Goal: Transaction & Acquisition: Purchase product/service

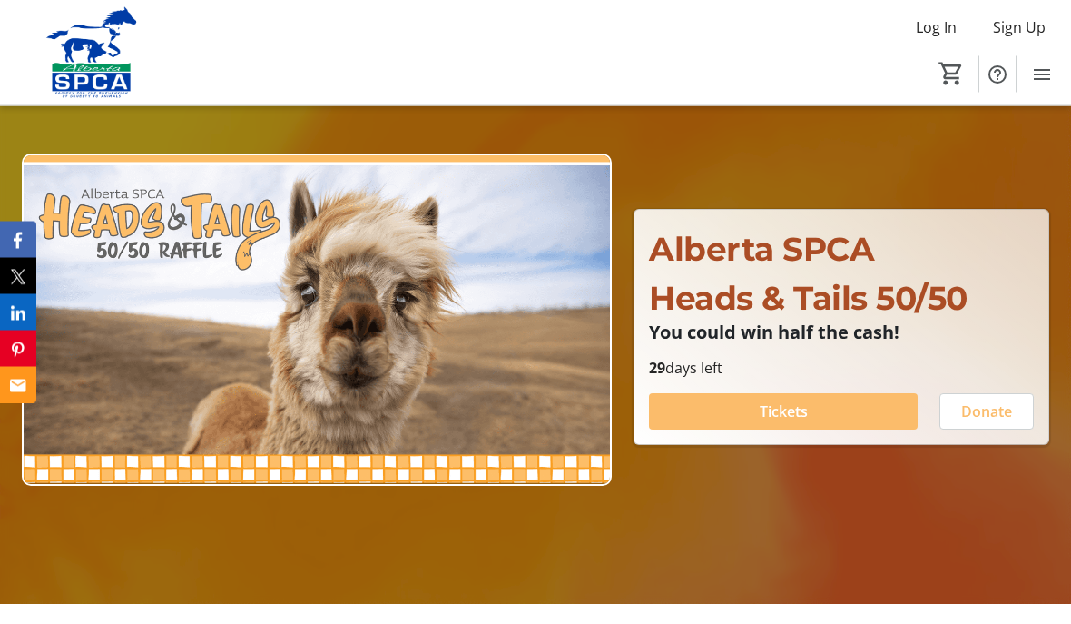
scroll to position [114, 0]
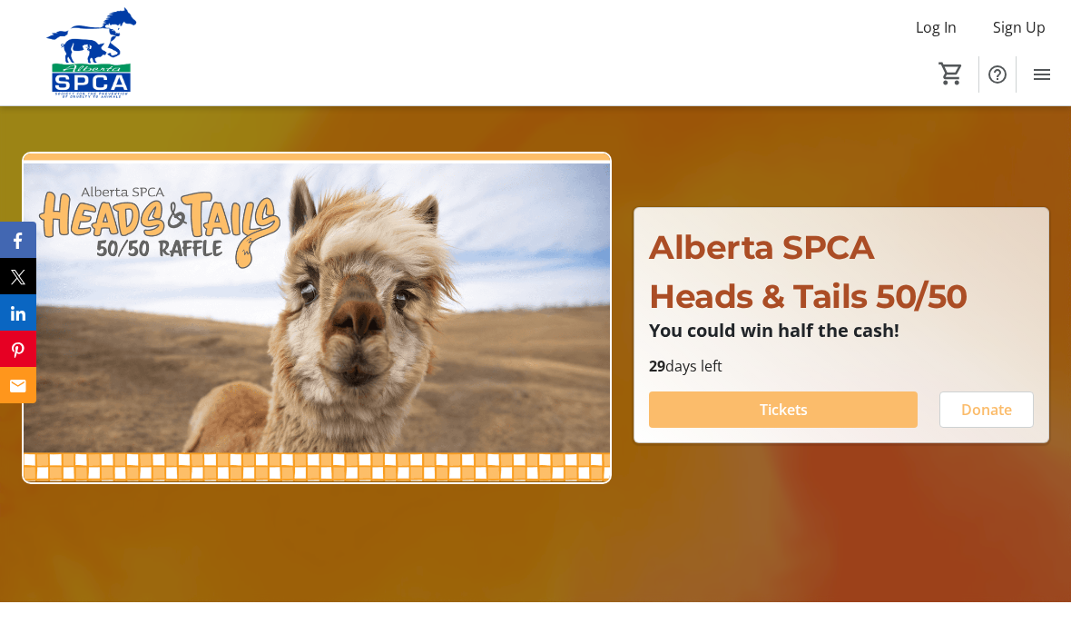
click at [790, 420] on span "Tickets" at bounding box center [784, 409] width 48 height 22
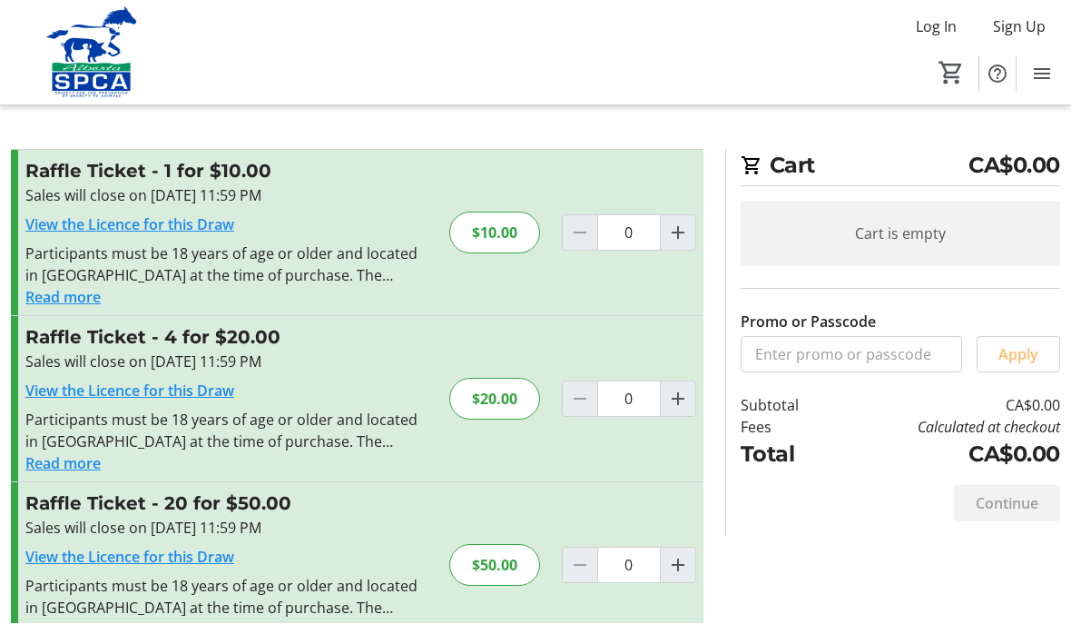
scroll to position [1, 0]
click at [683, 401] on mat-icon "Increment by one" at bounding box center [678, 399] width 22 height 22
type input "1"
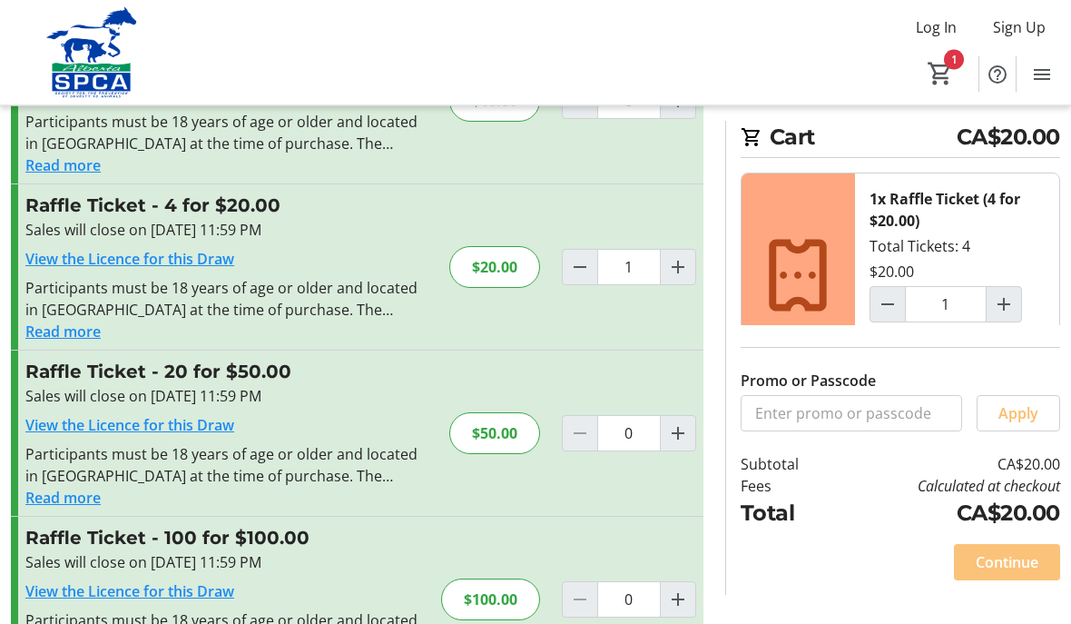
scroll to position [132, 0]
click at [1007, 573] on span "Continue" at bounding box center [1007, 562] width 63 height 22
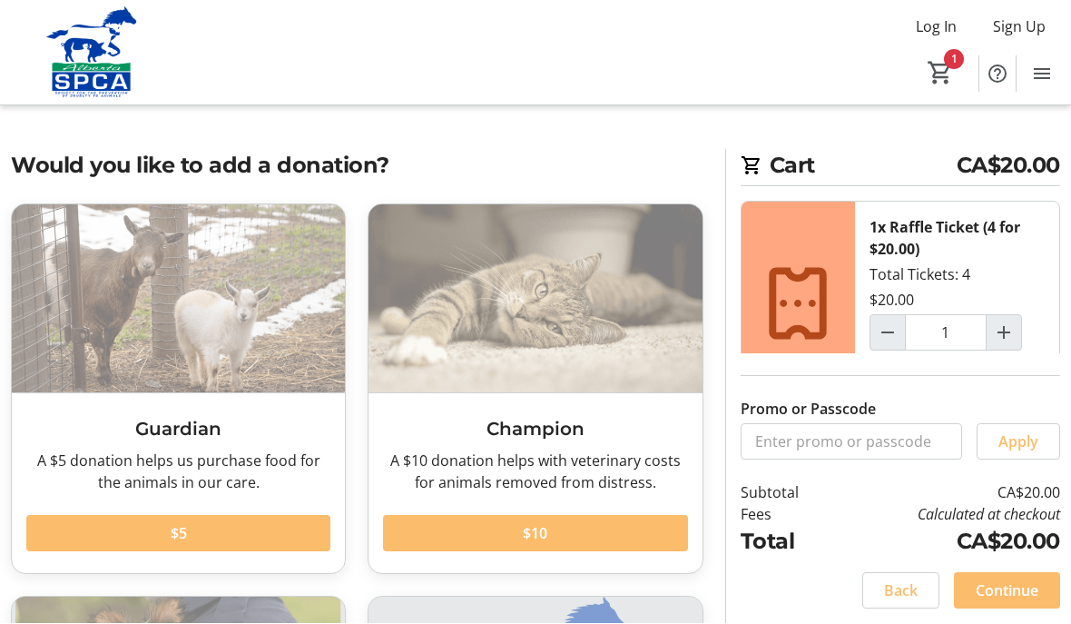
scroll to position [1, 0]
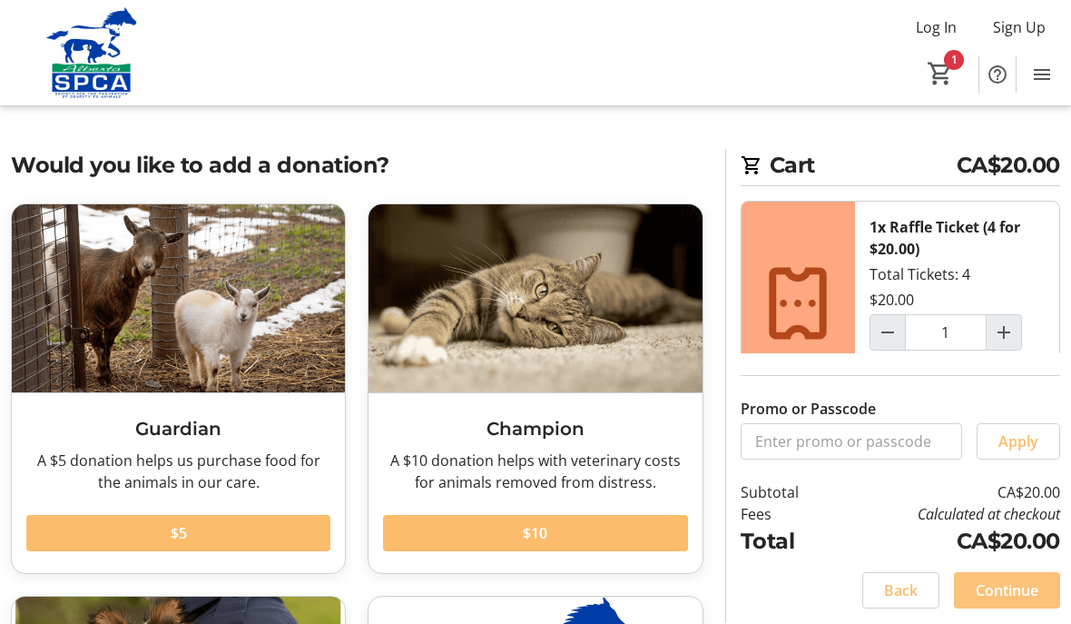
click at [1014, 601] on span "Continue" at bounding box center [1007, 590] width 63 height 22
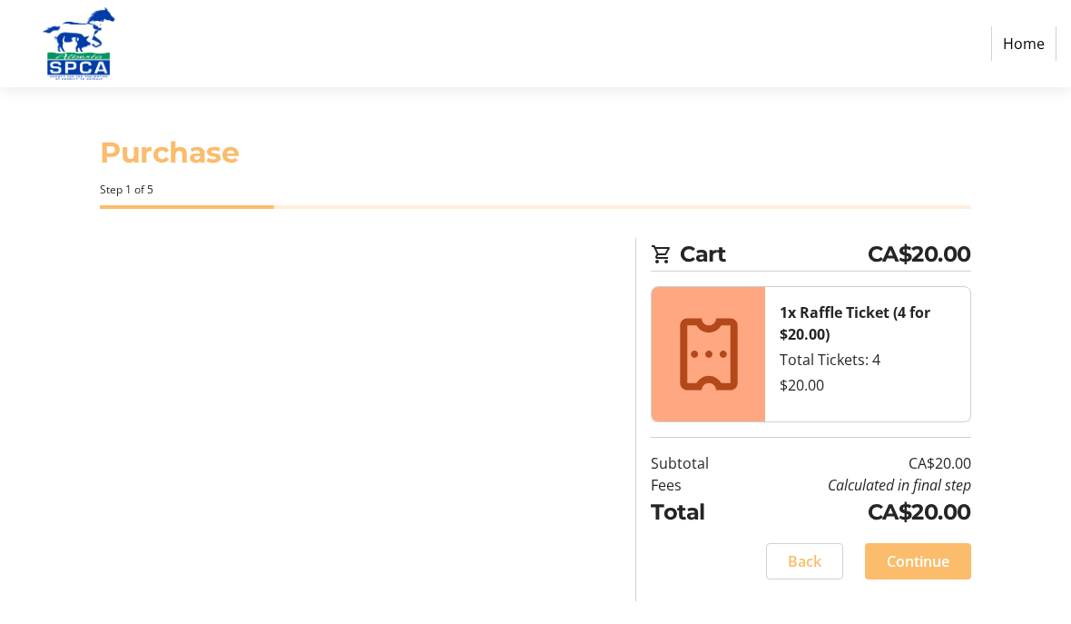
select select "CA"
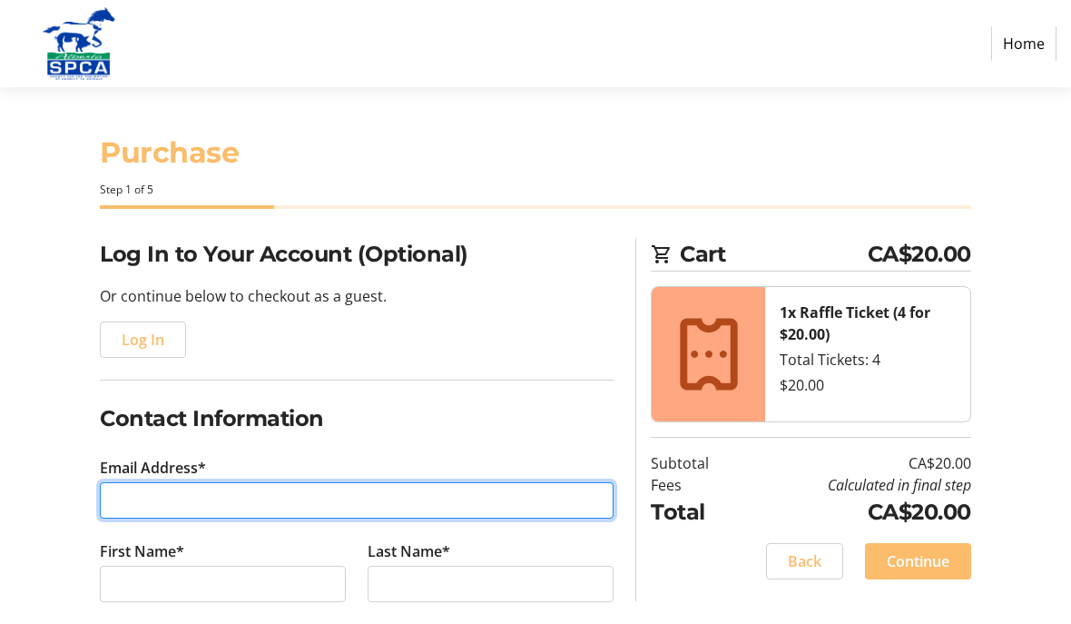
click at [254, 482] on input "Email Address*" at bounding box center [357, 500] width 514 height 36
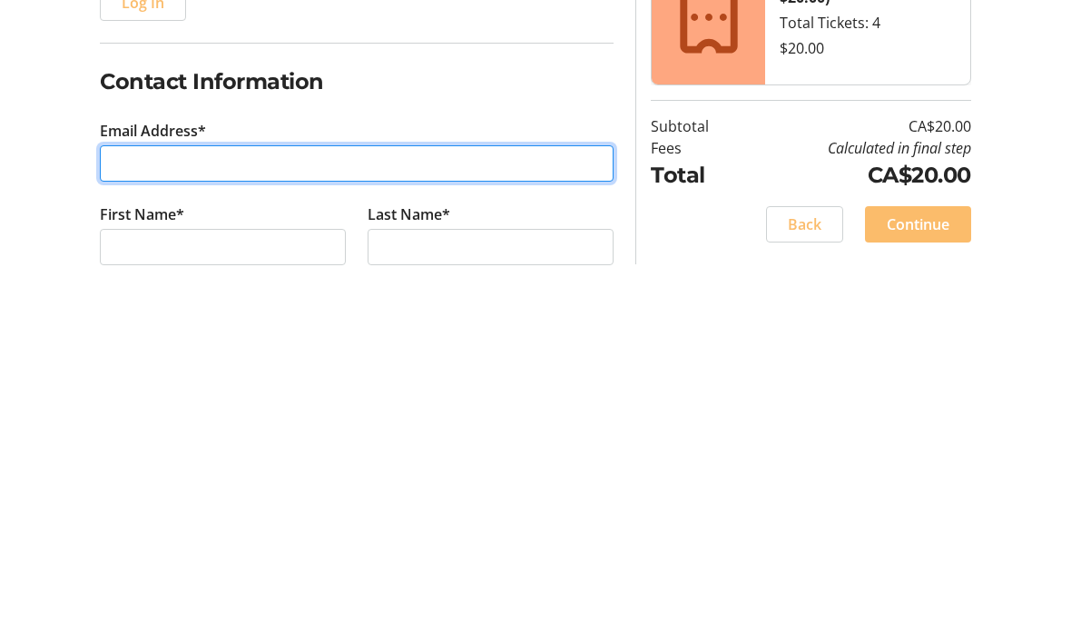
type input "[EMAIL_ADDRESS][PERSON_NAME][DOMAIN_NAME]"
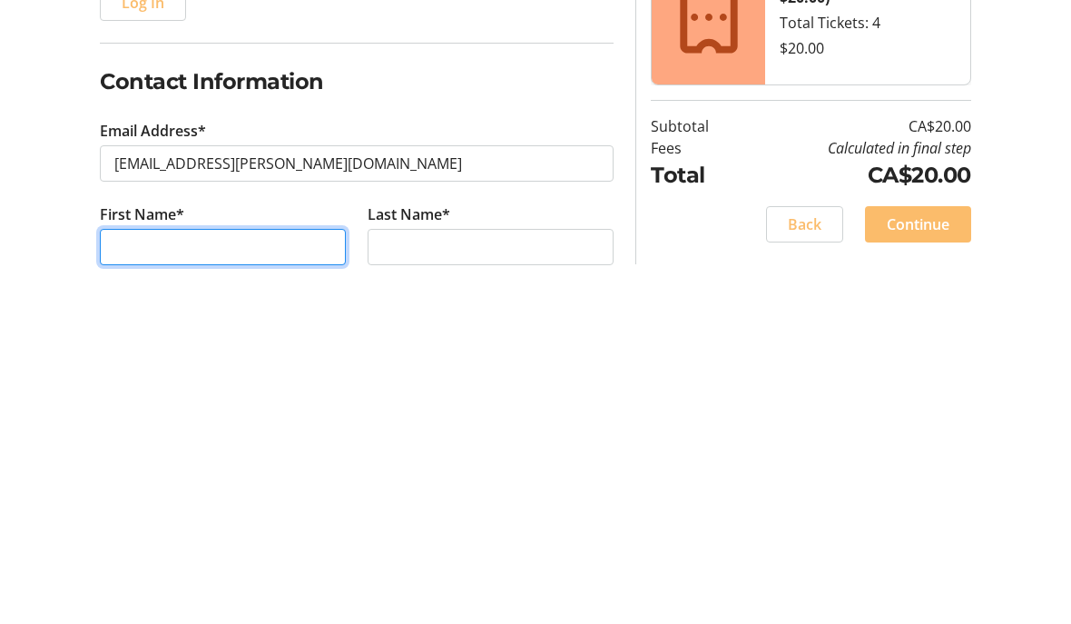
type input "[PERSON_NAME]"
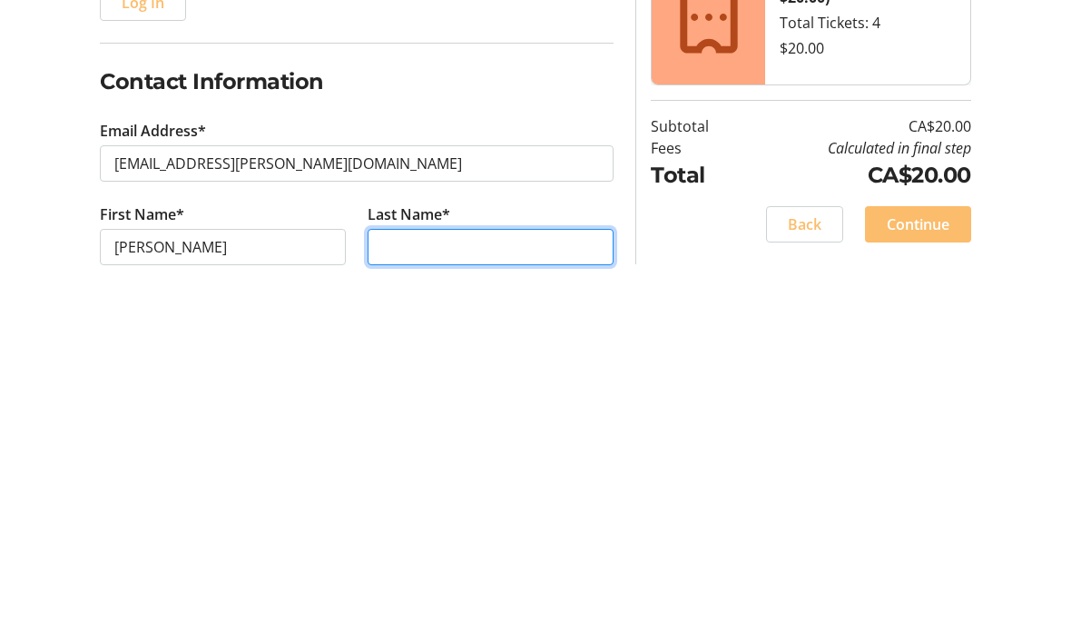
type input "[PERSON_NAME]"
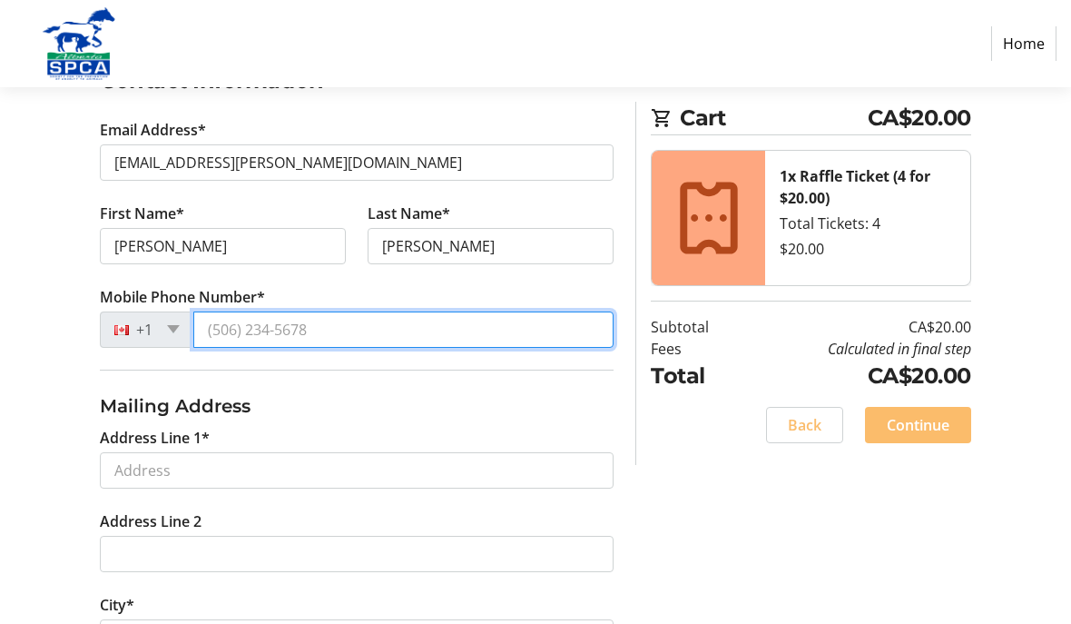
click at [510, 325] on input "Mobile Phone Number*" at bounding box center [403, 329] width 420 height 36
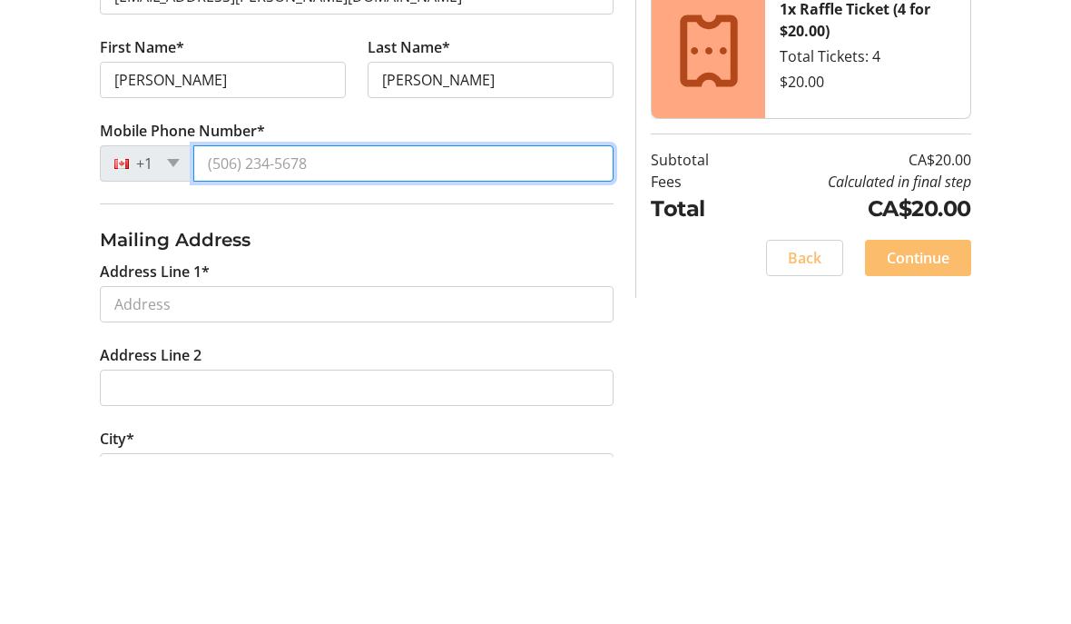
type input "[PHONE_NUMBER]"
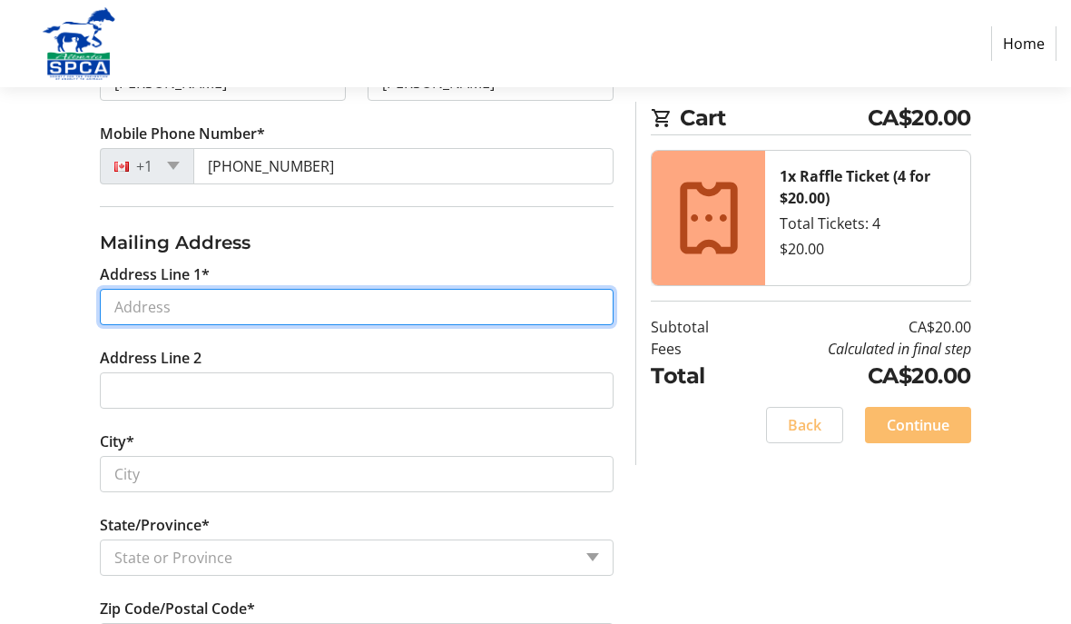
click at [530, 309] on input "Address Line 1*" at bounding box center [357, 307] width 514 height 36
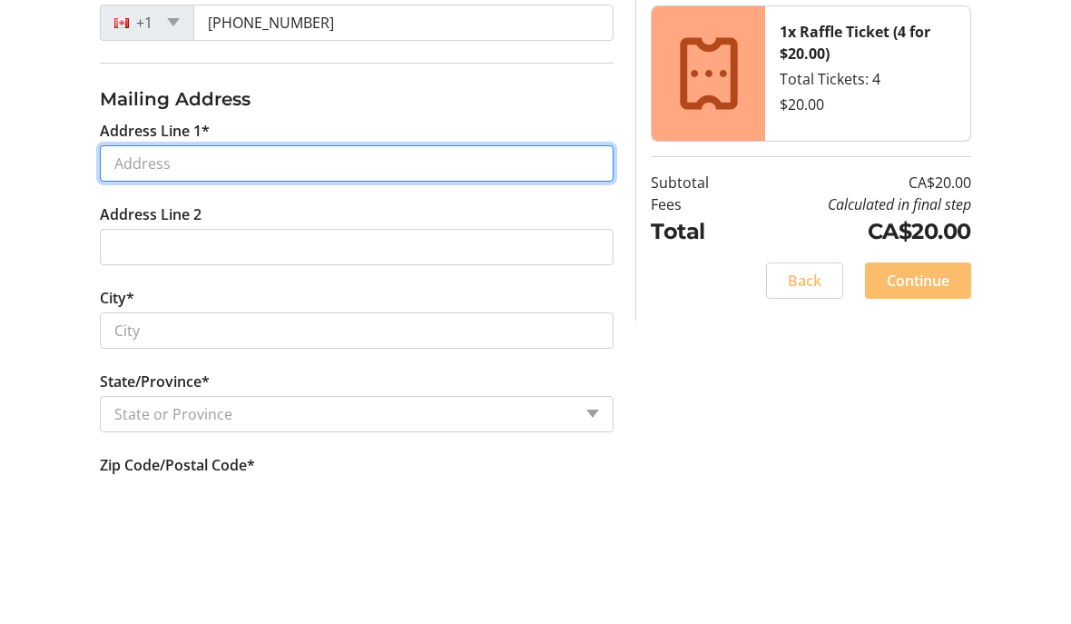
type input "[STREET_ADDRESS]"
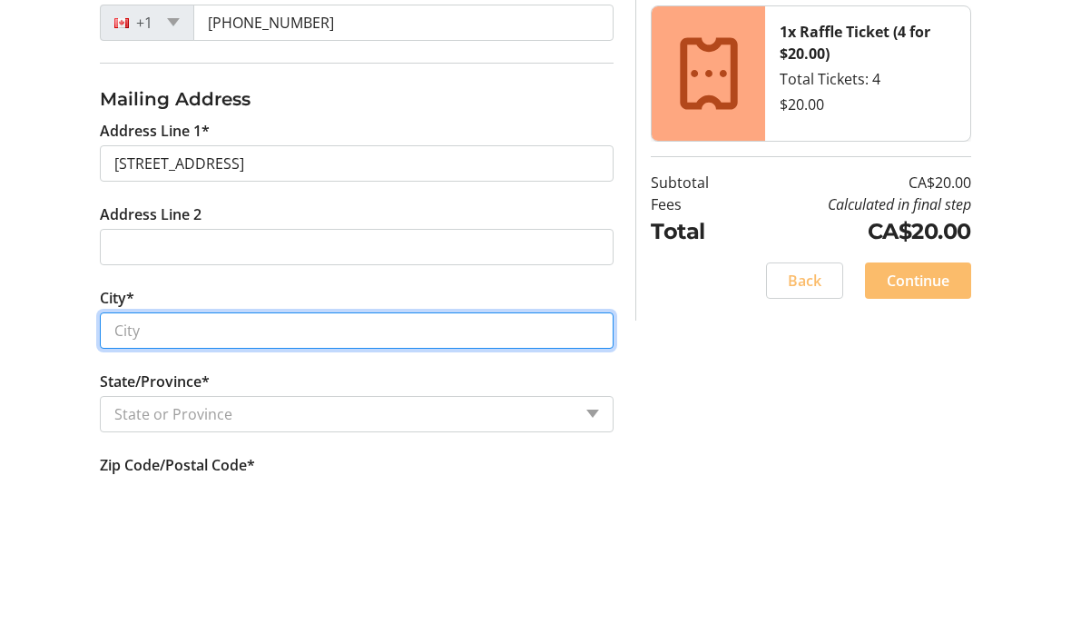
type input "[GEOGRAPHIC_DATA]"
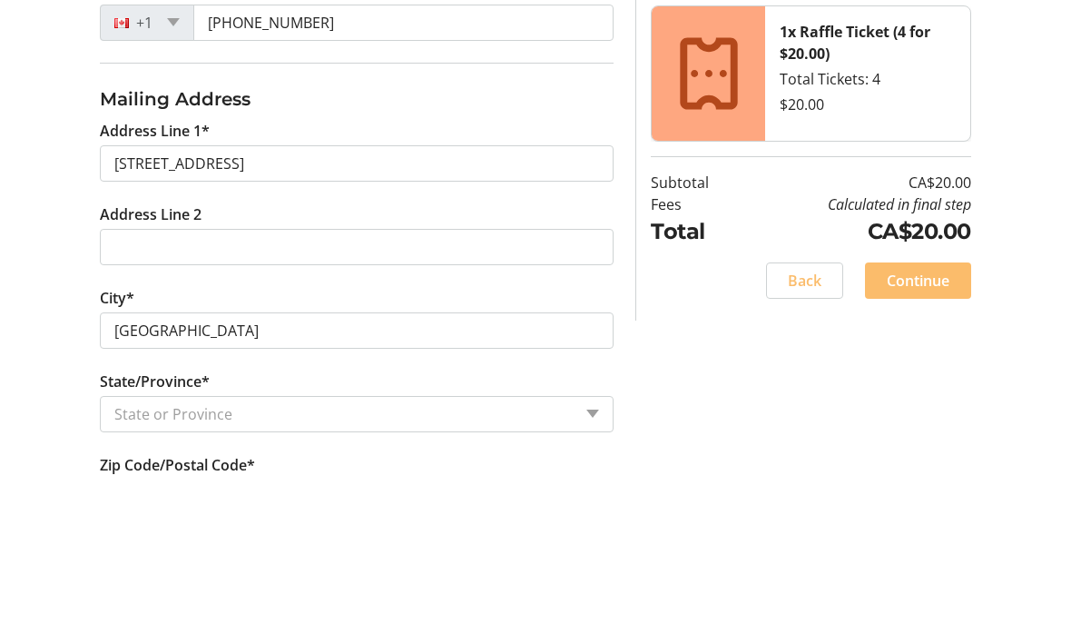
select select "AB"
type input "T5K0V8"
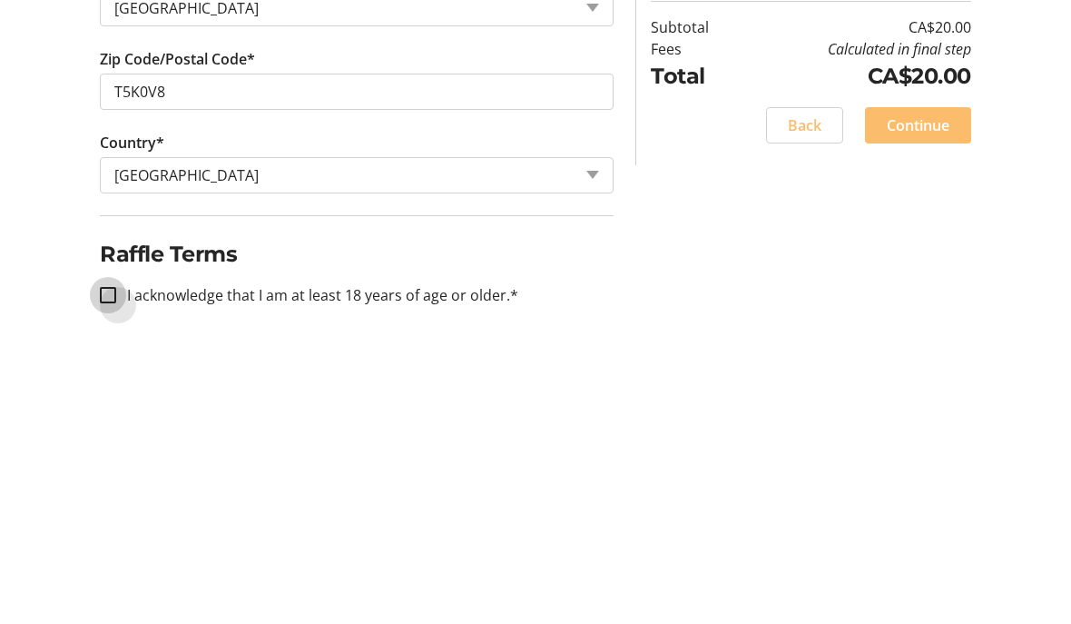
click at [115, 587] on input "I acknowledge that I am at least 18 years of age or older.*" at bounding box center [108, 595] width 16 height 16
checkbox input "true"
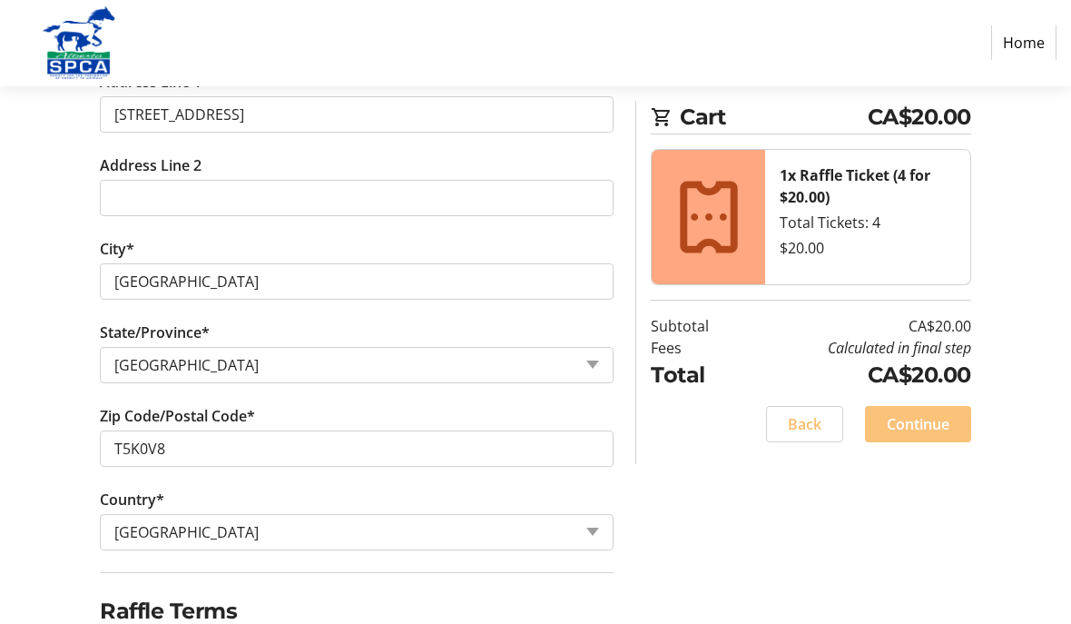
click at [950, 420] on span at bounding box center [918, 425] width 106 height 44
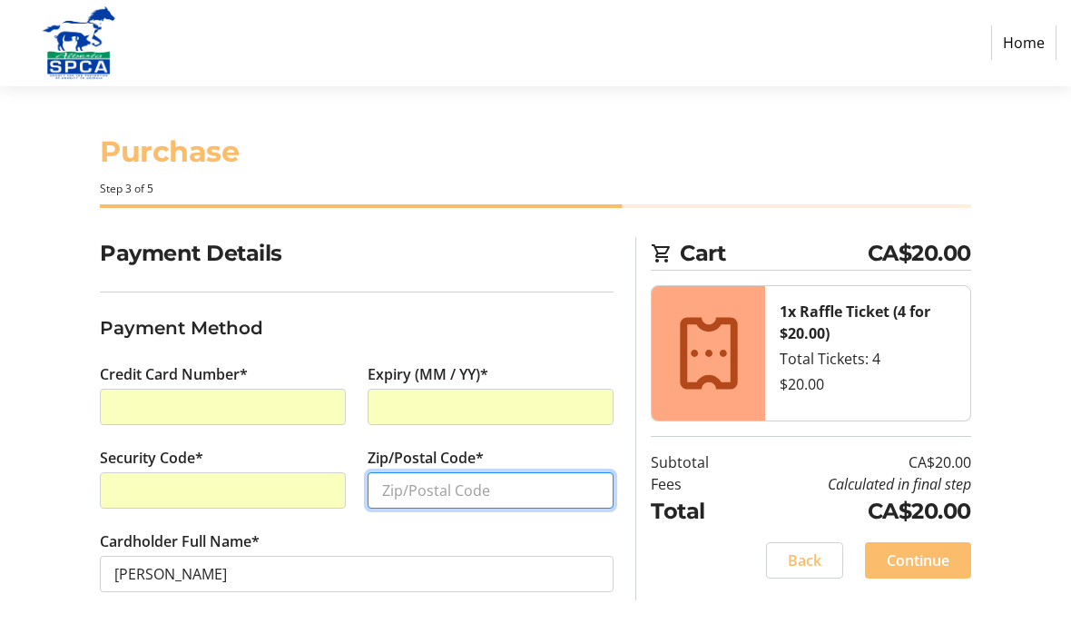
click at [495, 488] on input "Zip/Postal Code*" at bounding box center [491, 491] width 246 height 36
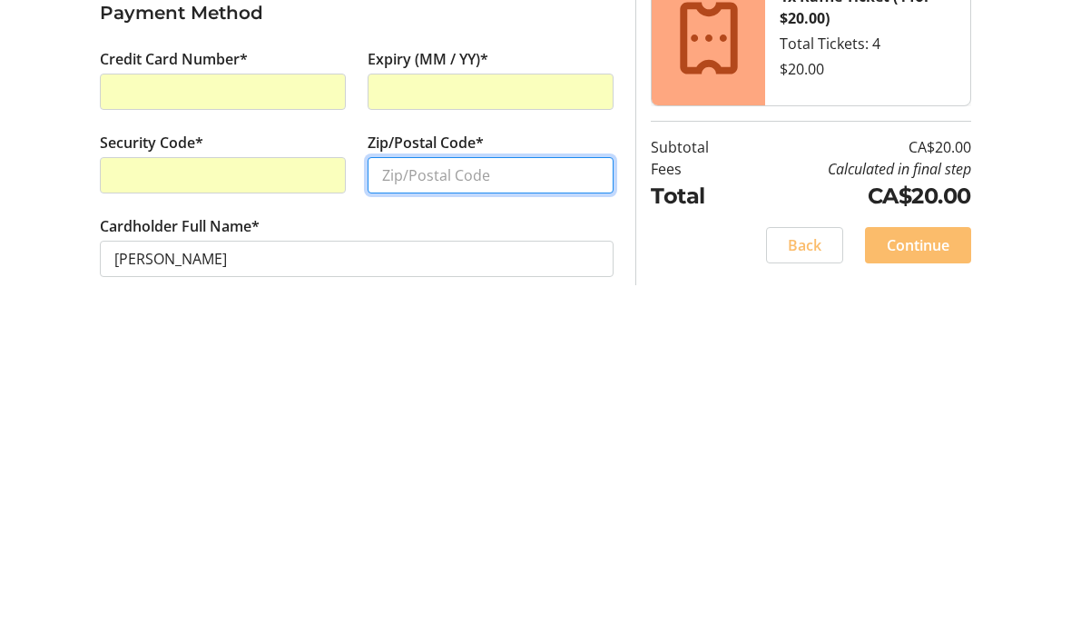
type input "T5K0V8"
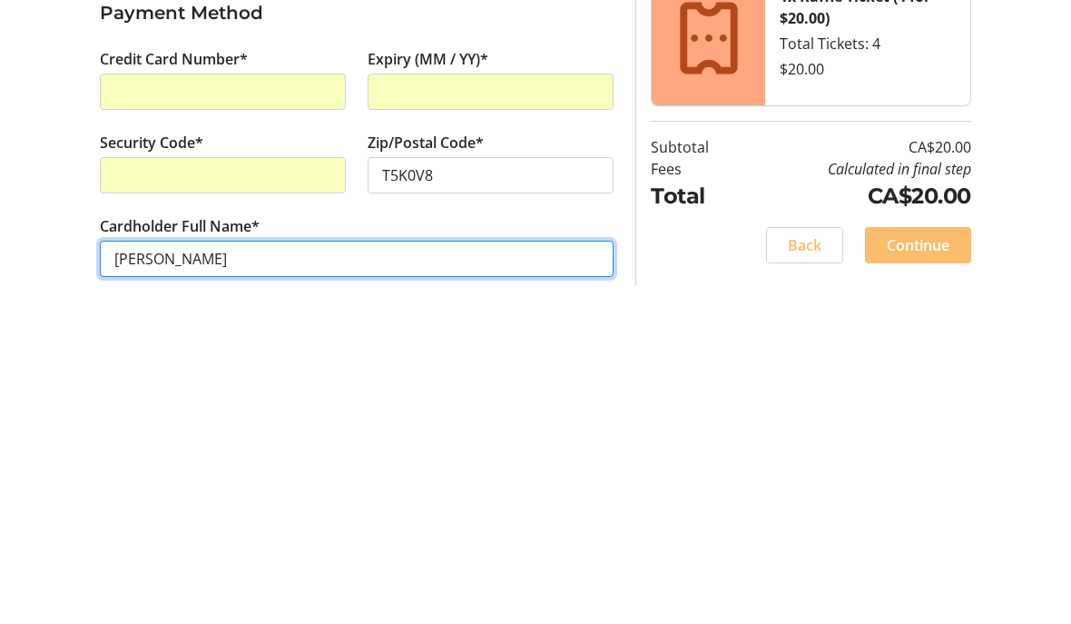
scroll to position [0, 0]
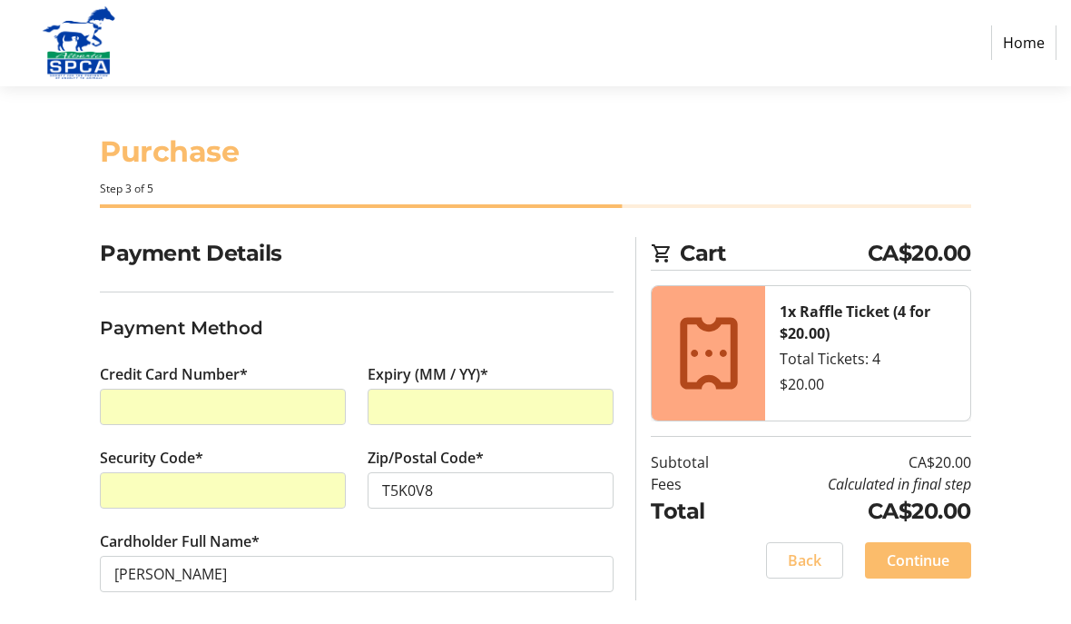
click at [926, 559] on span "Continue" at bounding box center [918, 561] width 63 height 22
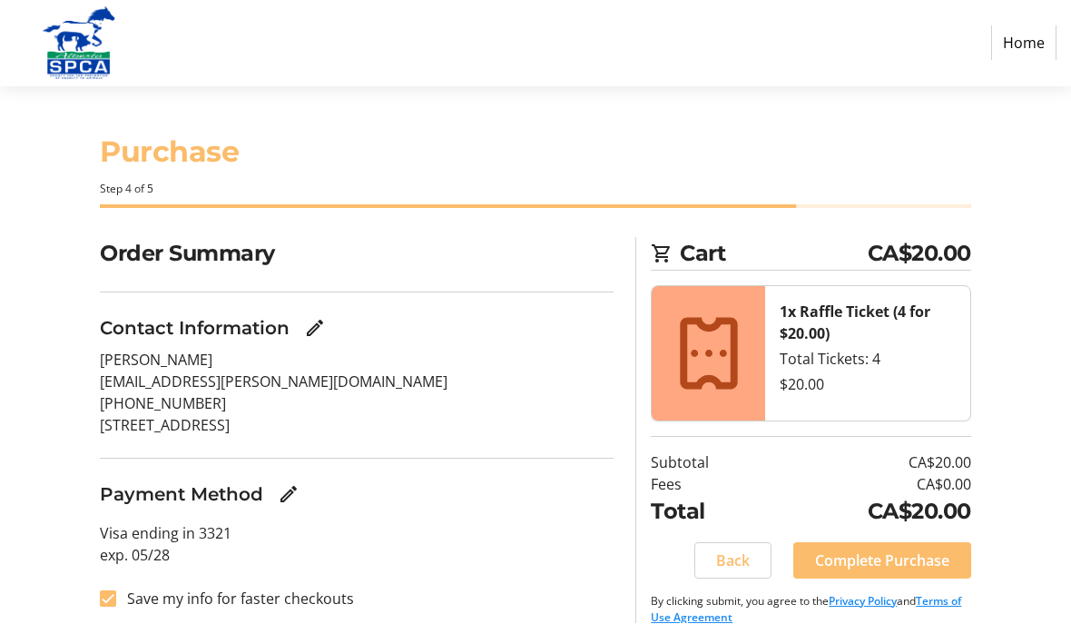
click at [929, 559] on span "Complete Purchase" at bounding box center [882, 561] width 134 height 22
